Goal: Transaction & Acquisition: Purchase product/service

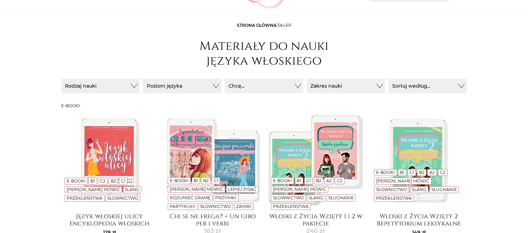
scroll to position [73, 0]
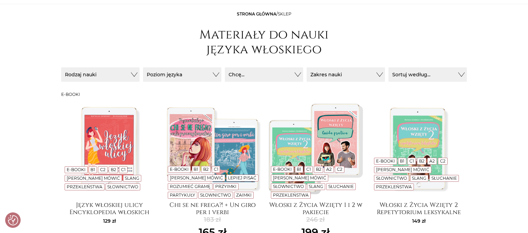
checkbox input "true"
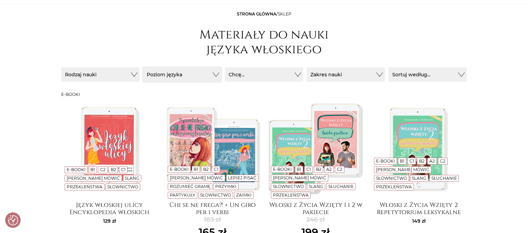
click at [215, 73] on button "Poziom języka" at bounding box center [182, 74] width 78 height 14
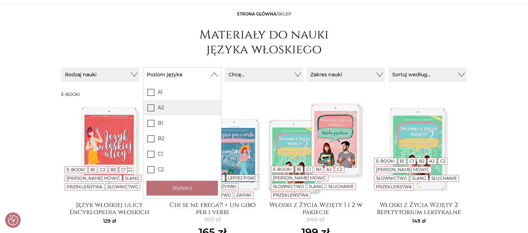
click at [151, 109] on icon at bounding box center [151, 107] width 6 height 6
click at [0, 0] on input "A2" at bounding box center [0, 0] width 0 height 0
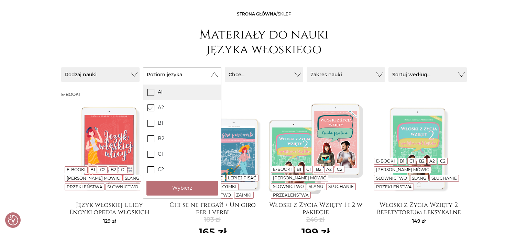
click at [152, 92] on icon at bounding box center [151, 92] width 6 height 6
click at [0, 0] on input "A1" at bounding box center [0, 0] width 0 height 0
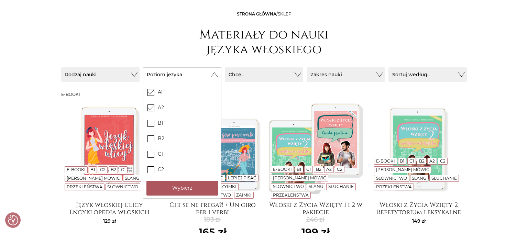
click at [173, 189] on button "Wybierz" at bounding box center [181, 188] width 71 height 15
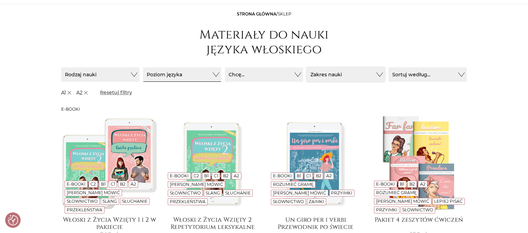
click at [377, 74] on button "Zakres nauki" at bounding box center [346, 74] width 78 height 14
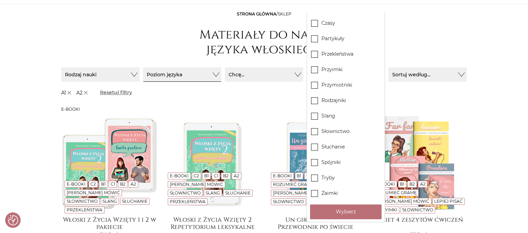
click at [377, 74] on label "Przyimki" at bounding box center [346, 69] width 78 height 15
click at [0, 0] on input "Przyimki" at bounding box center [0, 0] width 0 height 0
click at [314, 67] on icon at bounding box center [315, 69] width 6 height 6
click at [0, 0] on input "Przyimki" at bounding box center [0, 0] width 0 height 0
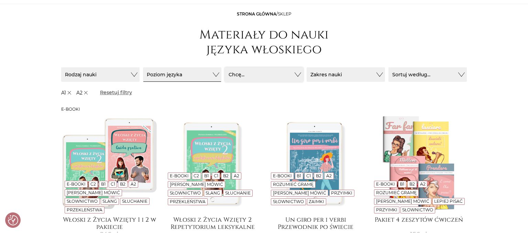
click at [297, 72] on button "Chcę..." at bounding box center [264, 74] width 78 height 14
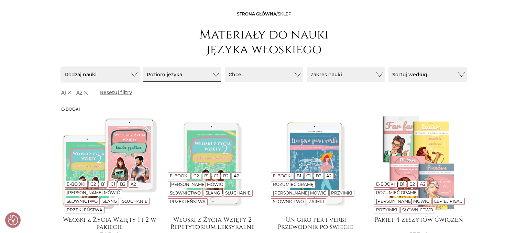
click at [131, 74] on button "Rodzaj nauki" at bounding box center [100, 74] width 78 height 14
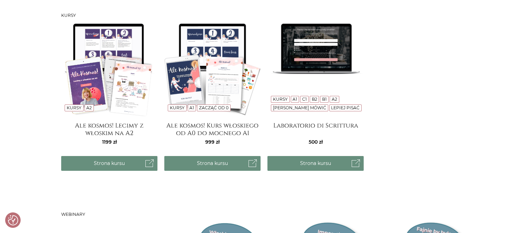
scroll to position [689, 0]
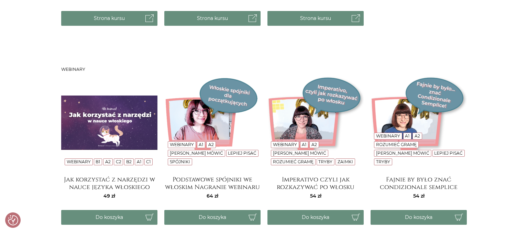
click at [99, 132] on img at bounding box center [109, 123] width 96 height 96
click at [200, 181] on h4 "Podstawowe spójniki we włoskim Nagranie webinaru" at bounding box center [212, 183] width 96 height 14
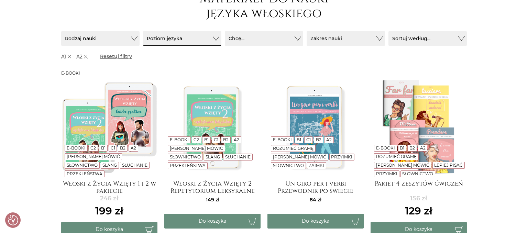
scroll to position [145, 0]
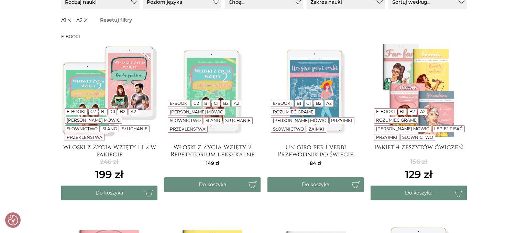
click at [93, 99] on img at bounding box center [109, 90] width 96 height 96
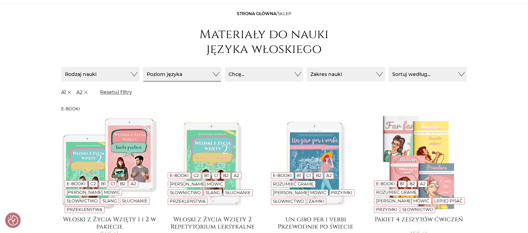
scroll to position [73, 0]
click at [85, 91] on icon "submit" at bounding box center [85, 92] width 3 height 3
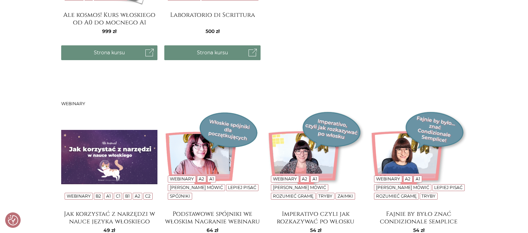
scroll to position [218, 0]
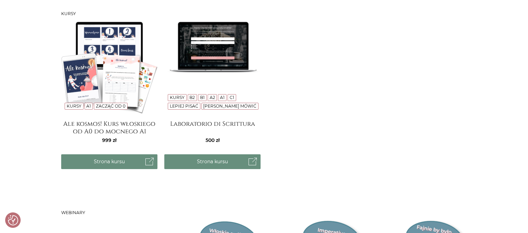
click at [210, 60] on img at bounding box center [212, 67] width 96 height 96
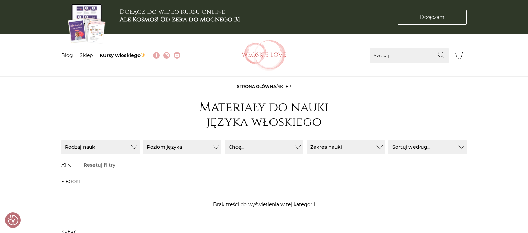
scroll to position [181, 0]
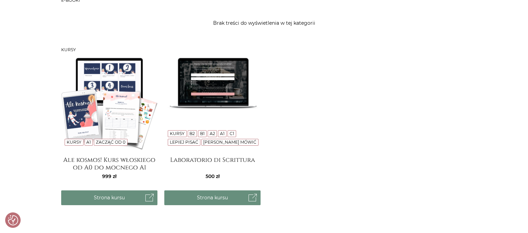
click at [102, 93] on img at bounding box center [109, 103] width 96 height 96
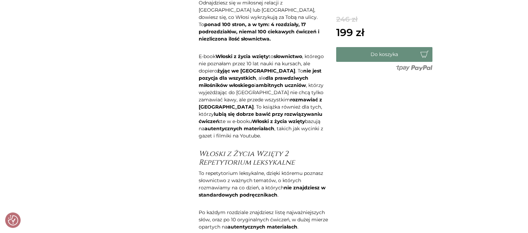
scroll to position [254, 0]
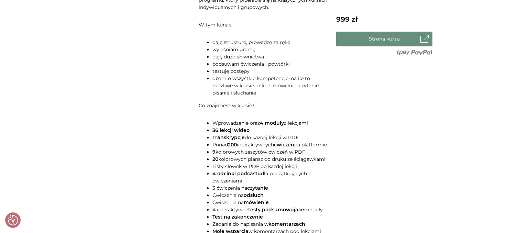
scroll to position [254, 0]
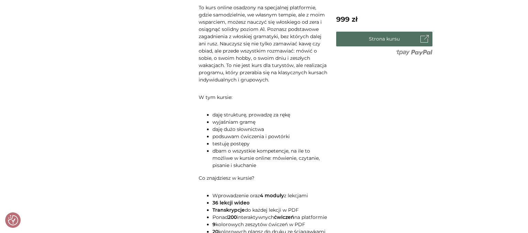
click at [382, 36] on link "Strona kursu" at bounding box center [384, 39] width 96 height 15
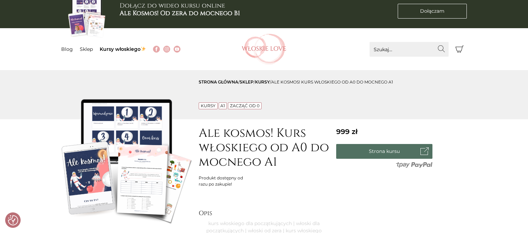
scroll to position [0, 0]
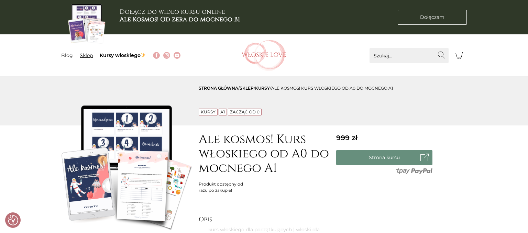
click at [84, 55] on link "Sklep" at bounding box center [86, 55] width 13 height 6
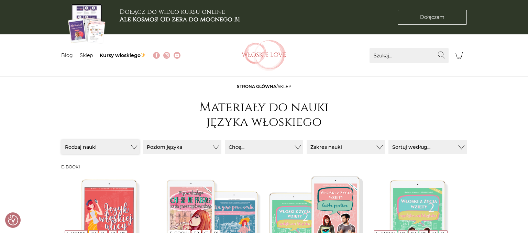
click at [130, 146] on button "Rodzaj nauki" at bounding box center [100, 147] width 78 height 14
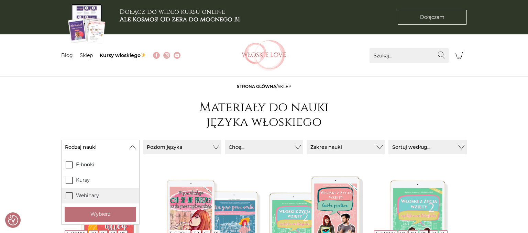
click at [70, 193] on icon at bounding box center [69, 195] width 6 height 6
click at [0, 0] on input "Webinary" at bounding box center [0, 0] width 0 height 0
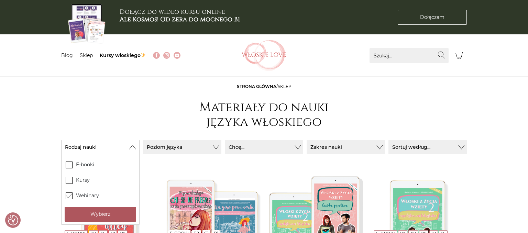
click at [88, 211] on button "Wybierz" at bounding box center [100, 214] width 71 height 15
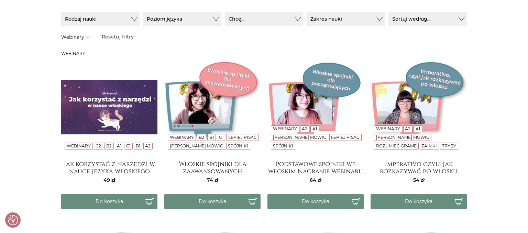
scroll to position [145, 0]
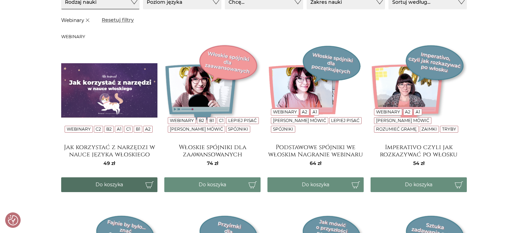
click at [107, 182] on button "Do koszyka" at bounding box center [109, 184] width 96 height 15
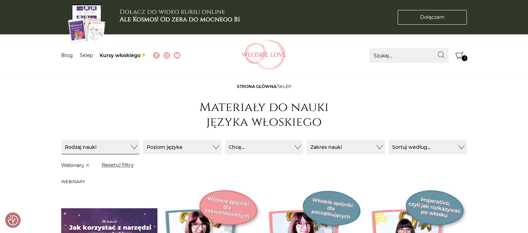
click at [460, 53] on icon "Koszyk" at bounding box center [459, 55] width 8 height 7
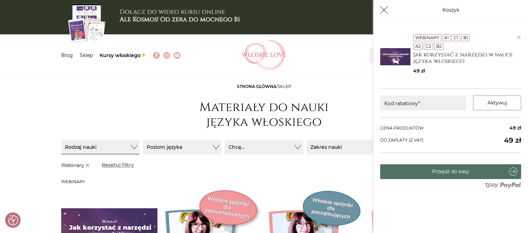
click at [453, 168] on link "Przejdź do kasy" at bounding box center [450, 171] width 141 height 15
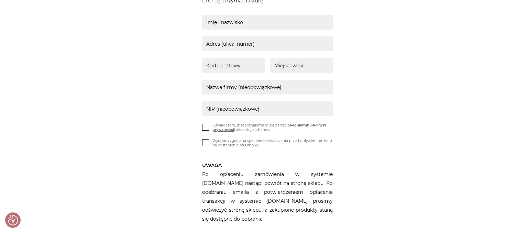
scroll to position [73, 0]
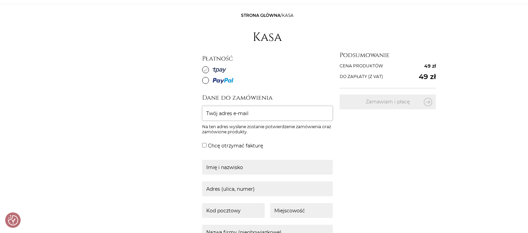
click at [245, 111] on input "Twój adres e-mail" at bounding box center [267, 113] width 131 height 15
type input "bogbor@interia.pl"
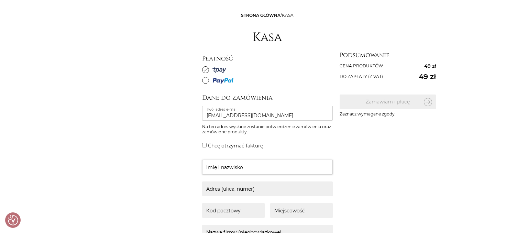
click at [231, 164] on input "text" at bounding box center [267, 167] width 131 height 15
type input "Bogdan Borowiec"
click at [213, 187] on input "text" at bounding box center [267, 188] width 131 height 15
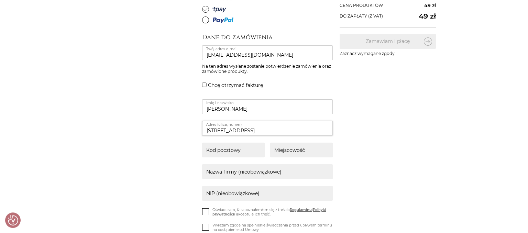
scroll to position [145, 0]
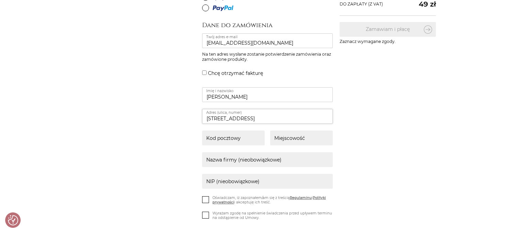
type input "Czarnochowska 12"
click at [208, 135] on input "text" at bounding box center [233, 138] width 63 height 15
type input "32-020"
click at [283, 136] on input "text" at bounding box center [301, 138] width 63 height 15
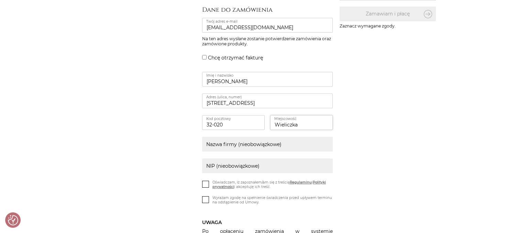
scroll to position [181, 0]
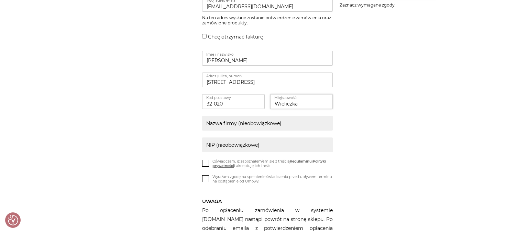
type input "Wieliczka"
click at [207, 163] on icon at bounding box center [206, 163] width 6 height 6
click at [0, 0] on input "Oświadczam, iż zapoznałem/am się z treścią Regulaminu i Polityki prywatności i …" at bounding box center [0, 0] width 0 height 0
click at [204, 179] on icon at bounding box center [206, 178] width 6 height 6
click at [0, 0] on input "Wyrażam zgodę na spełnienie świadczenia przed upływem terminu na odstąpienie od…" at bounding box center [0, 0] width 0 height 0
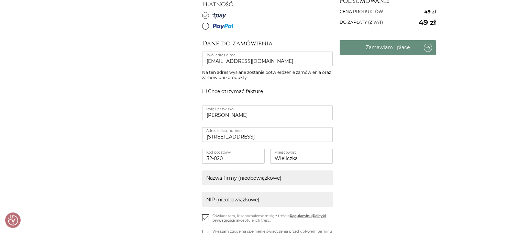
scroll to position [36, 0]
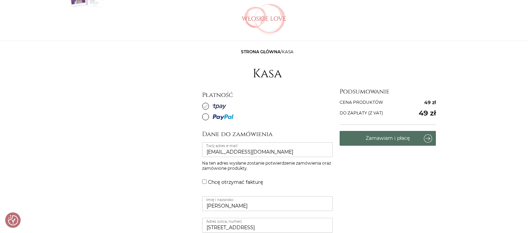
click at [381, 138] on button "Zamawiam i płacę" at bounding box center [388, 138] width 96 height 15
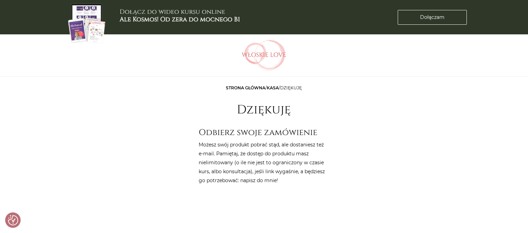
click at [271, 88] on link "Kasa" at bounding box center [273, 87] width 12 height 5
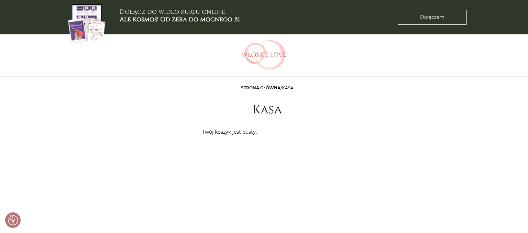
click at [258, 87] on link "Strona główna" at bounding box center [261, 87] width 40 height 5
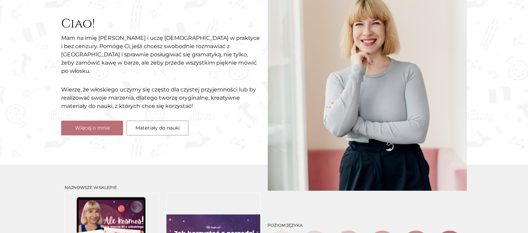
scroll to position [73, 0]
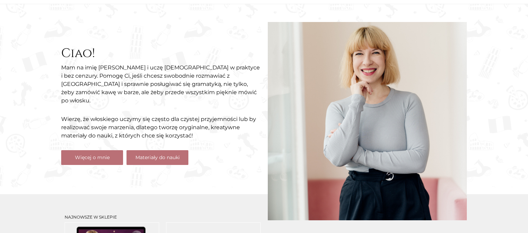
click at [155, 153] on link "Materiały do nauki" at bounding box center [157, 157] width 62 height 15
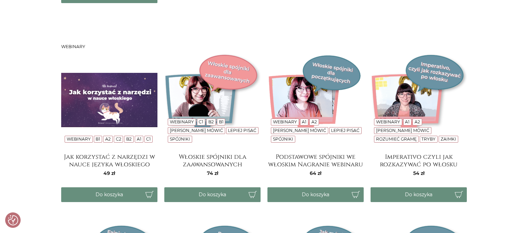
scroll to position [907, 0]
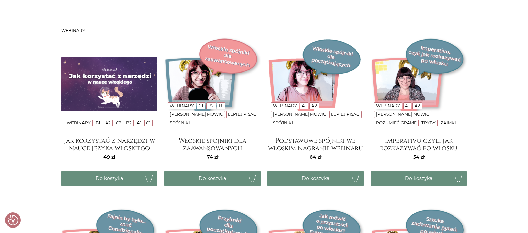
click at [110, 82] on img at bounding box center [109, 84] width 96 height 96
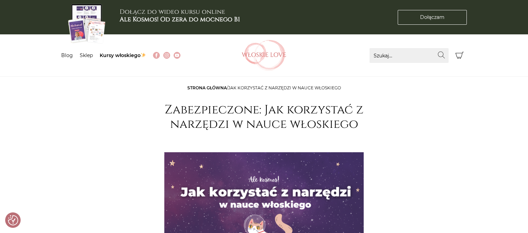
checkbox input "true"
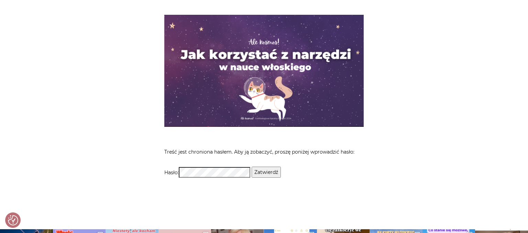
scroll to position [145, 0]
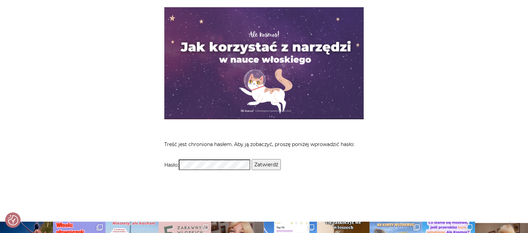
click at [273, 164] on input "Zatwierdź" at bounding box center [266, 164] width 29 height 11
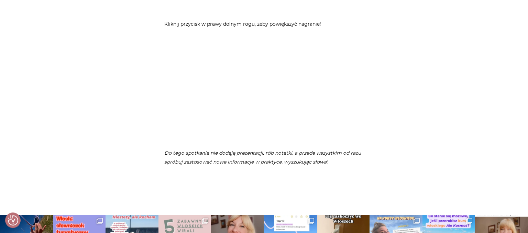
scroll to position [229, 0]
